Goal: Task Accomplishment & Management: Use online tool/utility

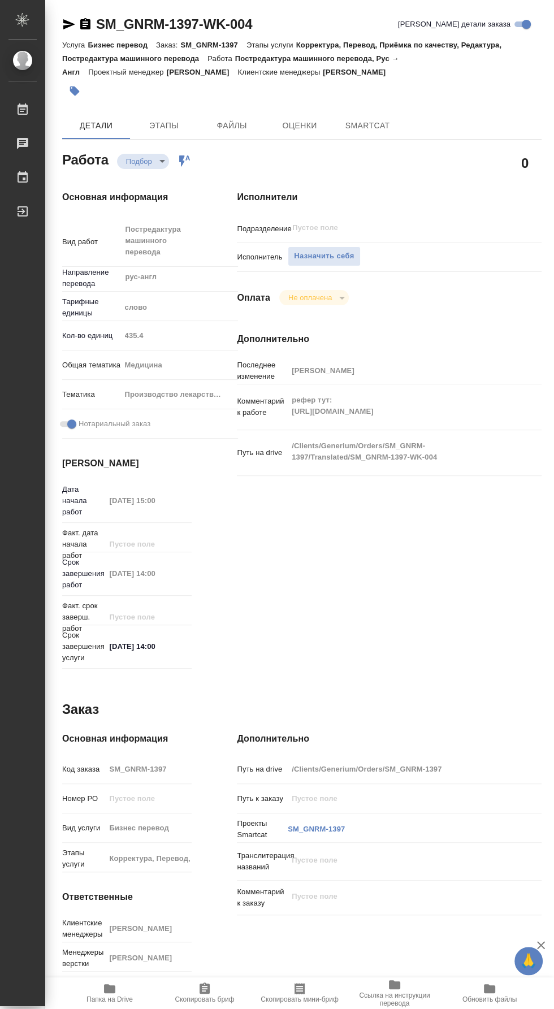
type textarea "x"
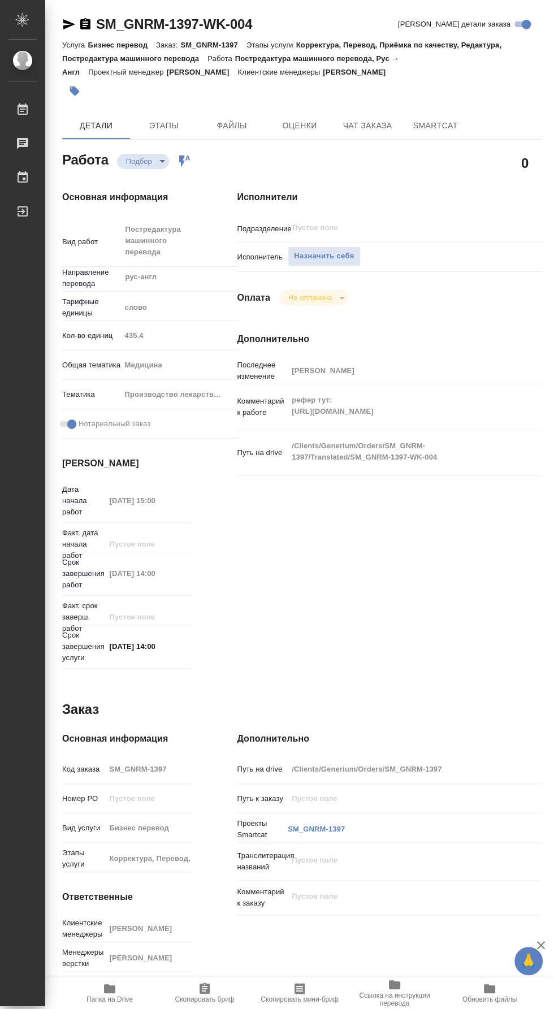
type textarea "x"
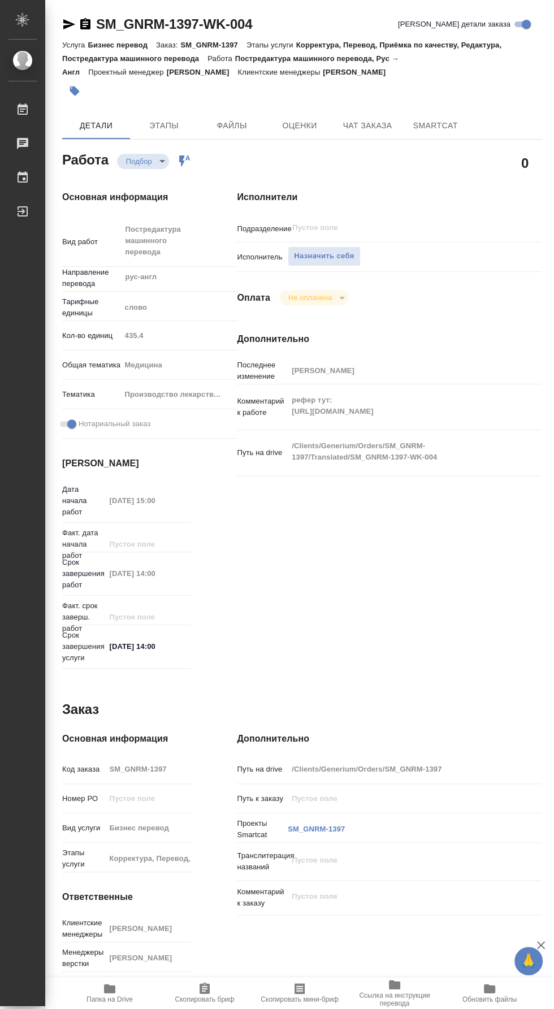
type textarea "x"
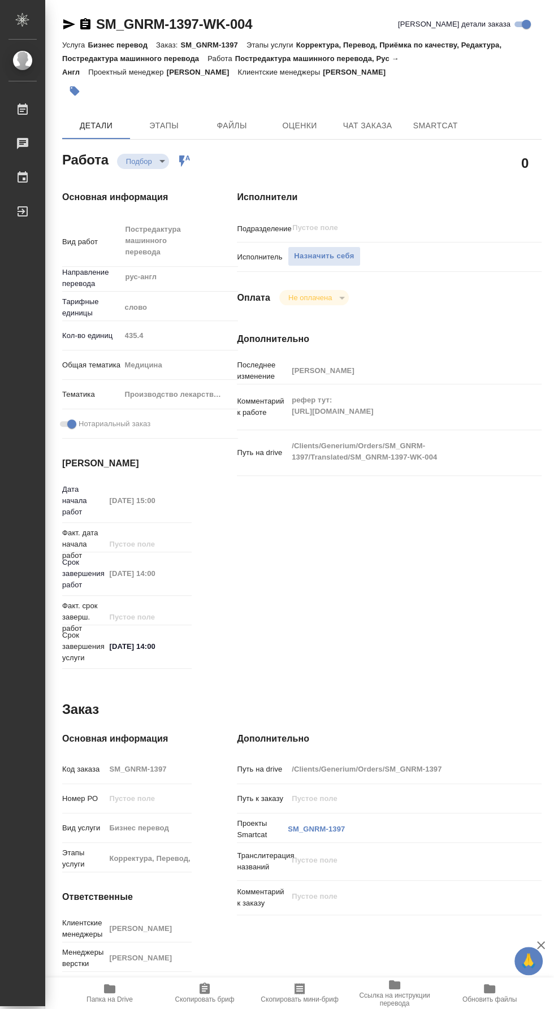
type textarea "x"
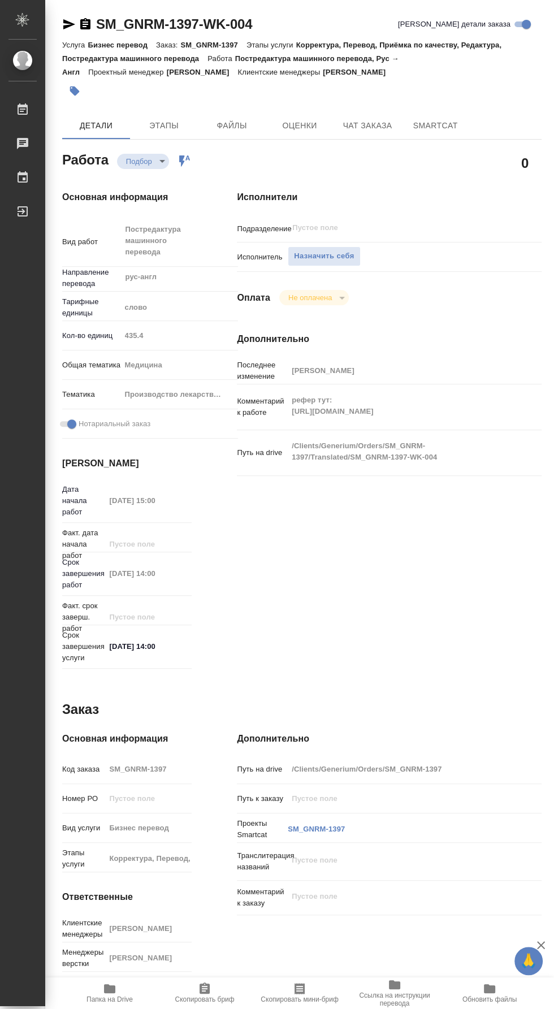
type textarea "x"
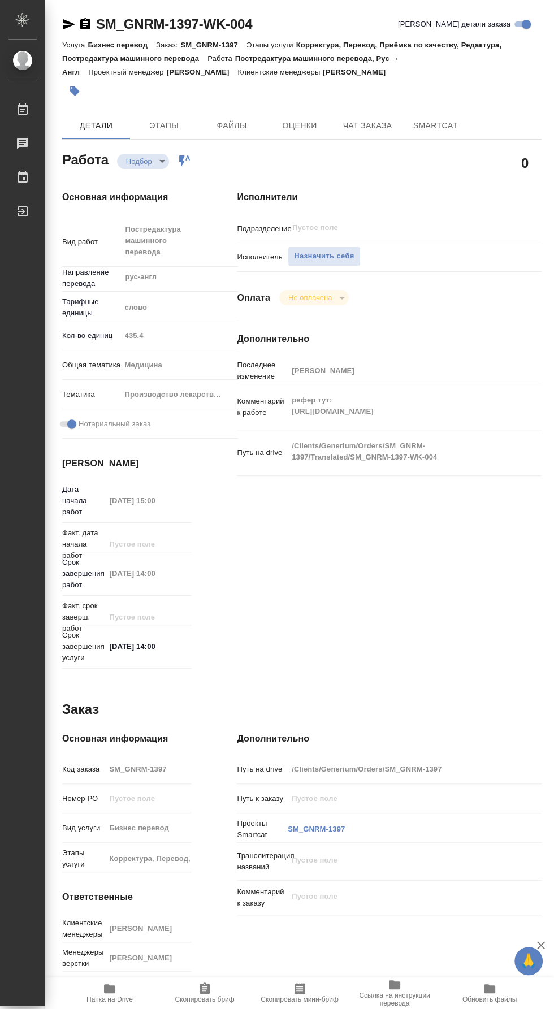
click at [123, 1003] on span "Папка на Drive" at bounding box center [109, 999] width 46 height 8
